Goal: Transaction & Acquisition: Purchase product/service

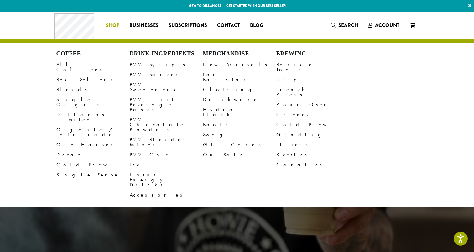
drag, startPoint x: 109, startPoint y: 24, endPoint x: 104, endPoint y: 26, distance: 5.6
click at [109, 24] on span "Shop" at bounding box center [112, 26] width 13 height 8
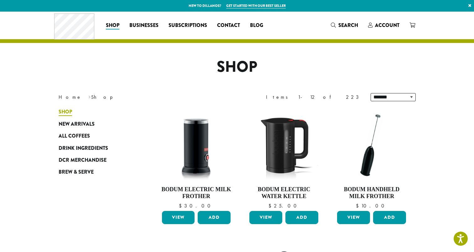
click at [67, 112] on span "Shop" at bounding box center [65, 112] width 13 height 8
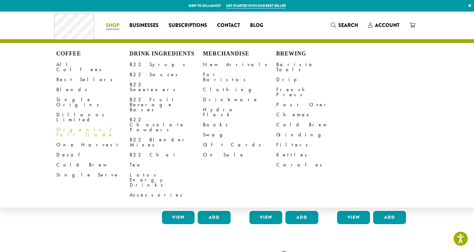
click at [82, 125] on link "Organic / Fair Trade" at bounding box center [92, 132] width 73 height 15
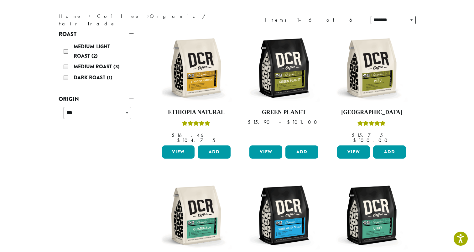
scroll to position [94, 0]
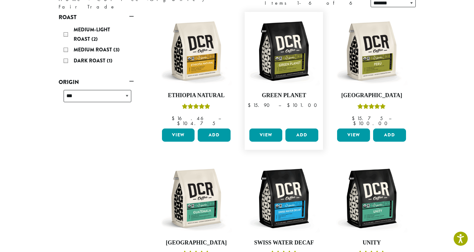
click at [273, 128] on link "View" at bounding box center [265, 134] width 33 height 13
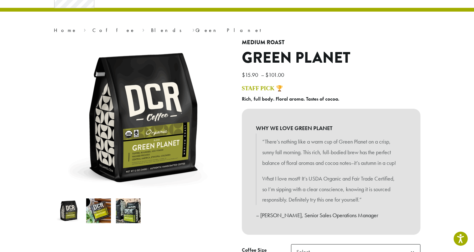
scroll to position [94, 0]
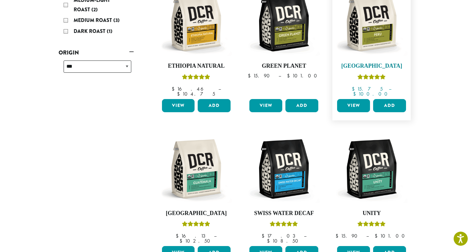
scroll to position [157, 0]
